Goal: Information Seeking & Learning: Check status

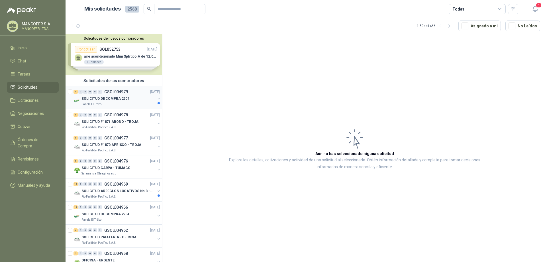
click at [105, 95] on div "SOLICITUD DE COMPRA 2207" at bounding box center [119, 98] width 74 height 7
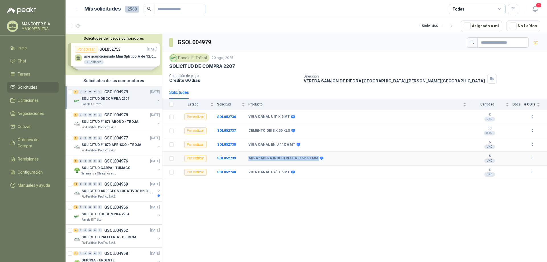
drag, startPoint x: 314, startPoint y: 157, endPoint x: 247, endPoint y: 159, distance: 67.6
click at [247, 159] on tr "Por cotizar SOL052739 ABRAZADERA INDUSTRIAL A.C 52-57 MM 6 UND  0" at bounding box center [354, 159] width 385 height 14
copy tr "ABRAZADERA INDUSTRIAL A.C 52-57 MM"
click at [105, 191] on p "SOLICITUD ARREGLOS LOCATIVOS No 3 - PICHINDE" at bounding box center [117, 190] width 71 height 5
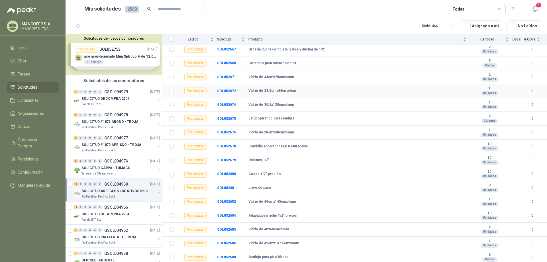
scroll to position [95, 0]
click at [109, 162] on p "GSOL004976" at bounding box center [116, 161] width 24 height 4
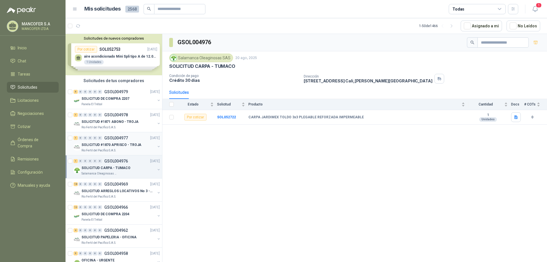
click at [105, 145] on p "SOLICITUD #1870 APRISCO - TROJA" at bounding box center [112, 144] width 60 height 5
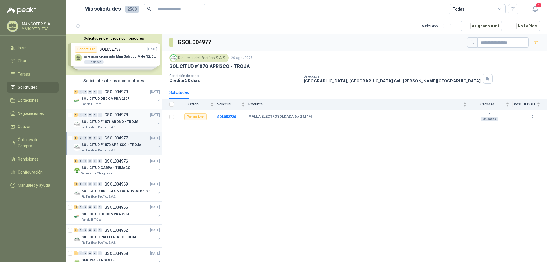
click at [102, 119] on p "SOLICITUD #1871 ABONO - TROJA" at bounding box center [110, 121] width 57 height 5
click at [97, 97] on p "SOLICITUD DE COMPRA 2207" at bounding box center [106, 98] width 48 height 5
